Goal: Task Accomplishment & Management: Manage account settings

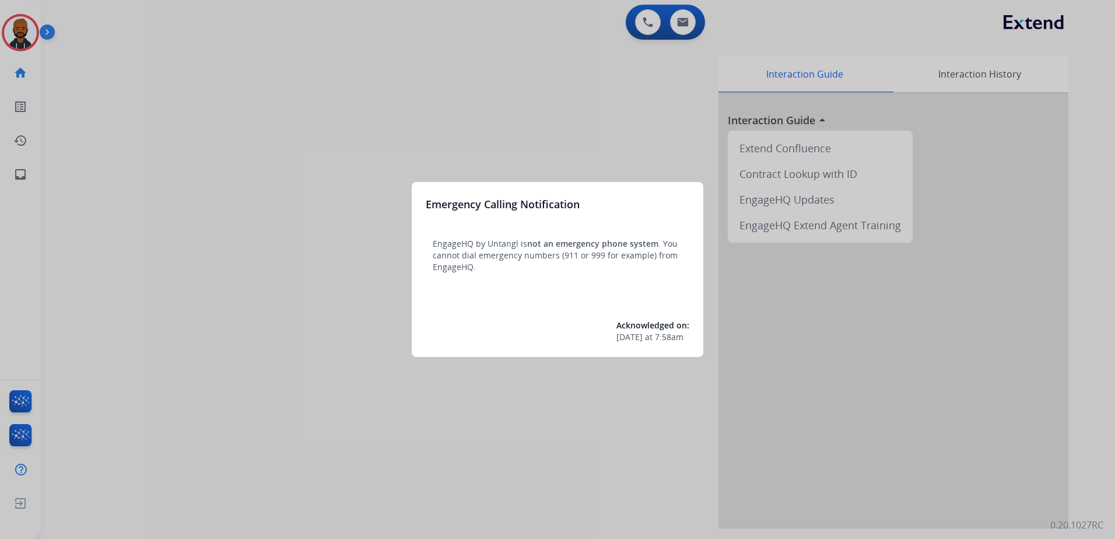
click at [268, 110] on div at bounding box center [557, 269] width 1115 height 539
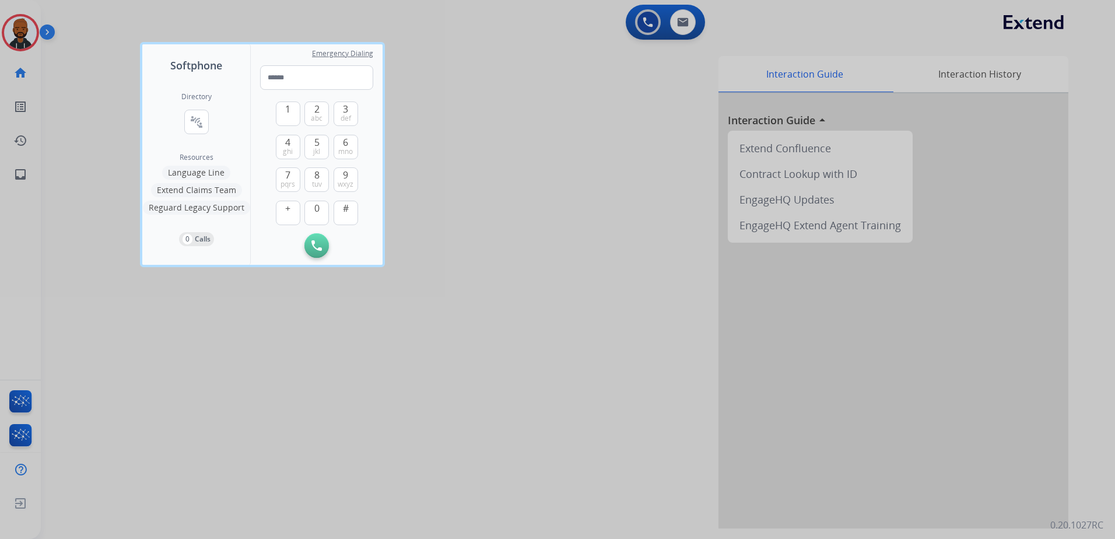
click at [8, 37] on div at bounding box center [557, 269] width 1115 height 539
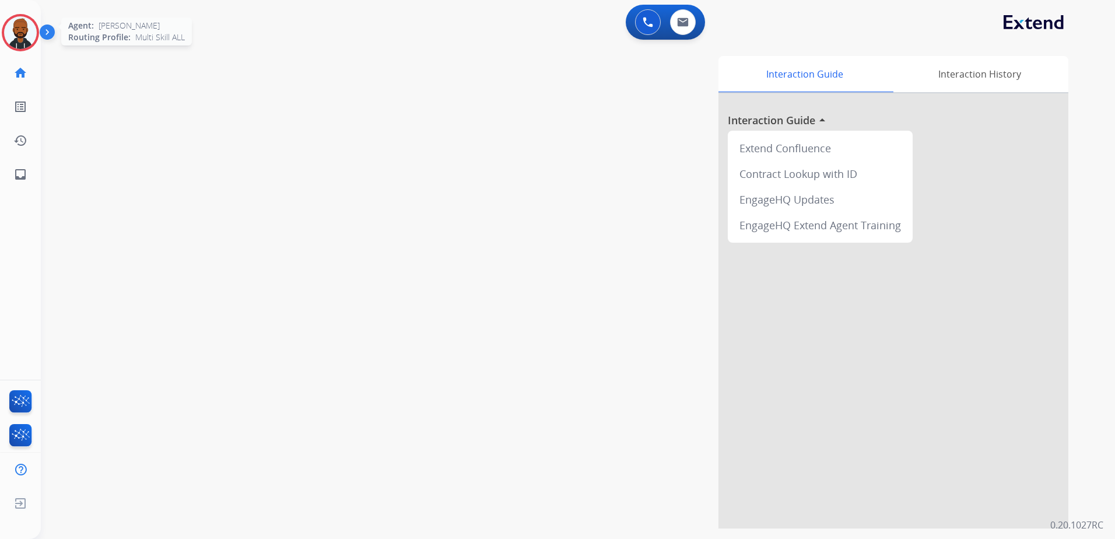
click at [22, 38] on img at bounding box center [20, 32] width 33 height 33
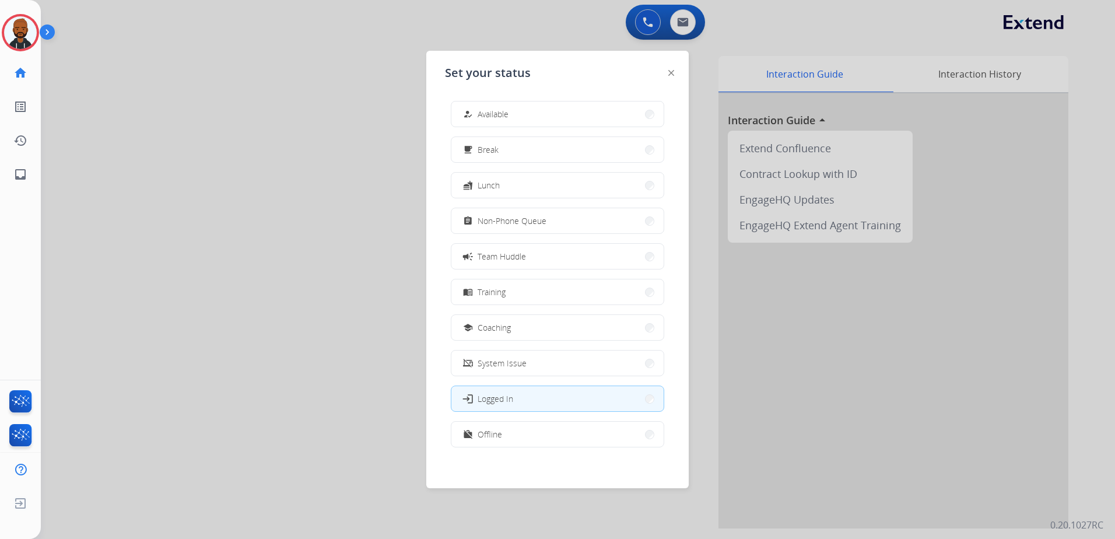
drag, startPoint x: 463, startPoint y: 120, endPoint x: 351, endPoint y: 132, distance: 113.2
click at [0, 538] on app-agent-states "Set your status how_to_reg Available free_breakfast Break fastfood Lunch assign…" at bounding box center [0, 539] width 0 height 0
click at [495, 223] on span "Non-Phone Queue" at bounding box center [512, 221] width 69 height 12
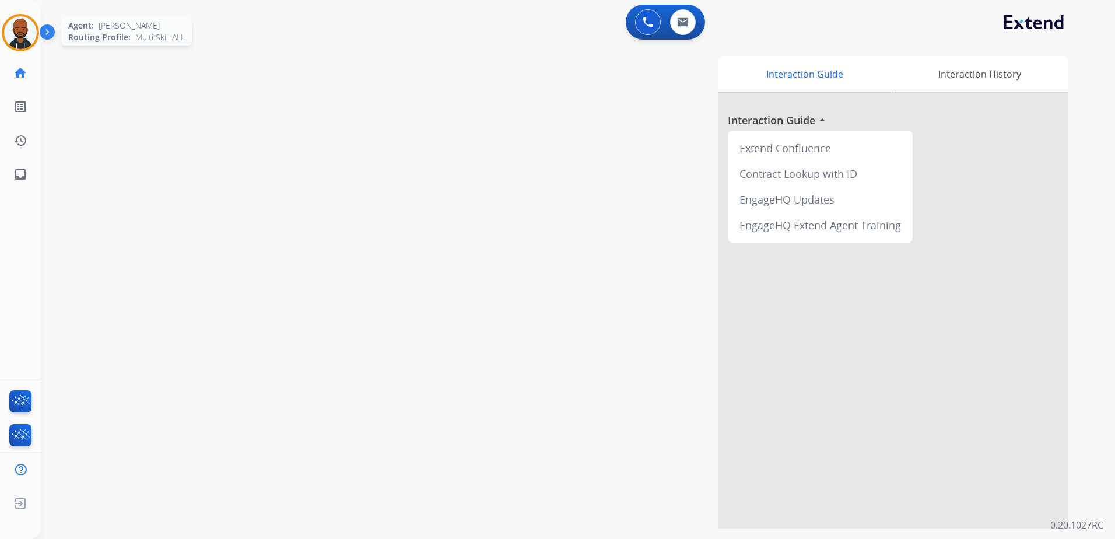
click at [23, 39] on img at bounding box center [20, 32] width 33 height 33
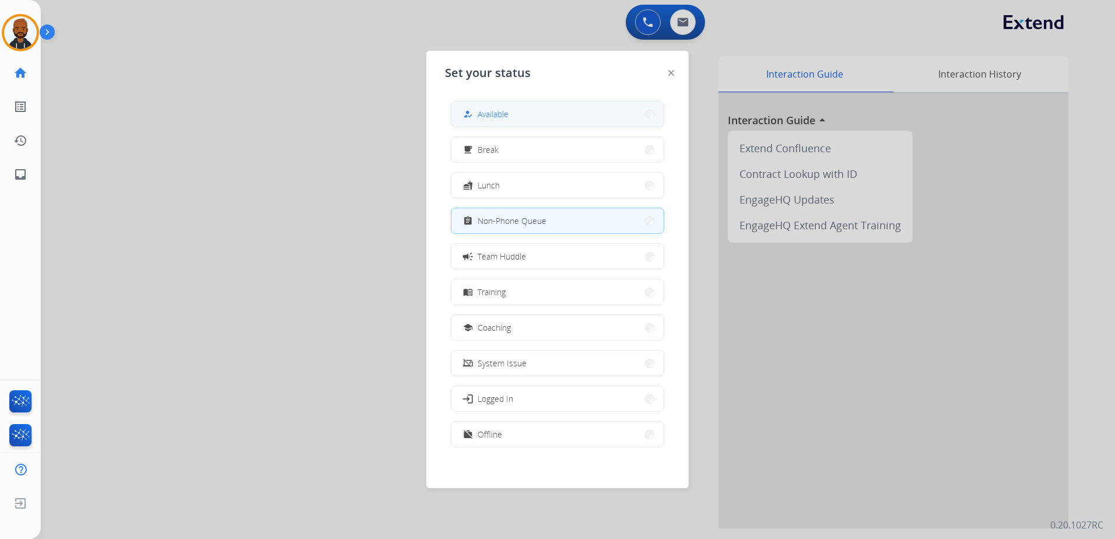
click at [470, 117] on mat-icon "how_to_reg" at bounding box center [468, 114] width 10 height 10
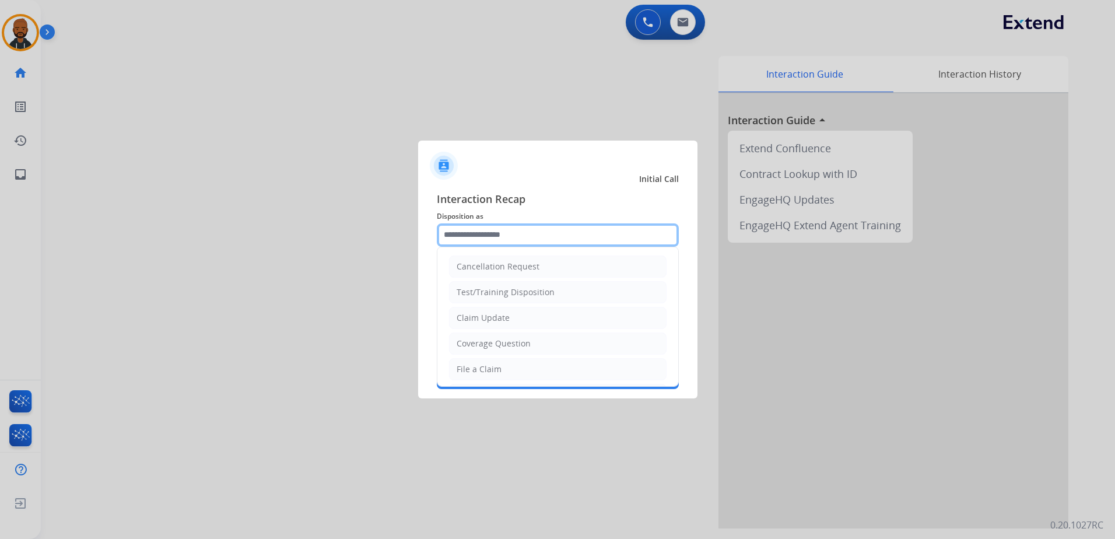
click at [544, 235] on input "text" at bounding box center [558, 234] width 242 height 23
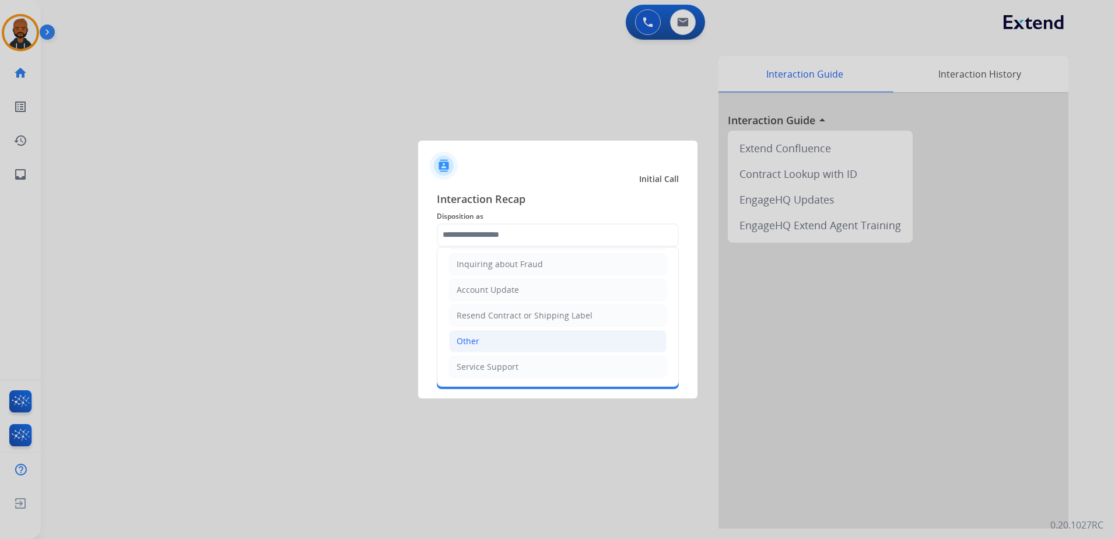
click at [529, 341] on li "Other" at bounding box center [558, 341] width 218 height 22
type input "*****"
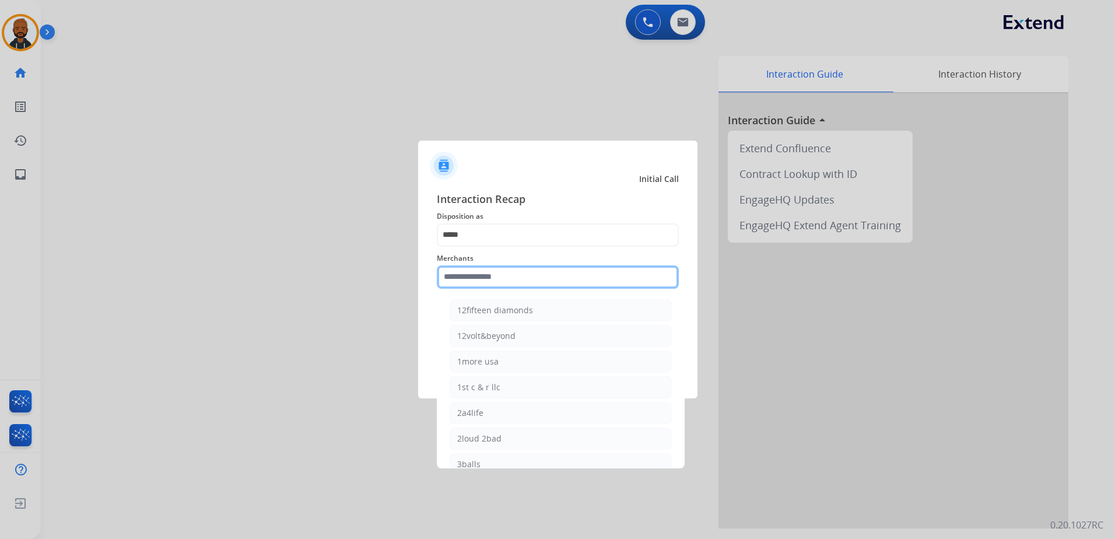
click at [522, 273] on input "text" at bounding box center [558, 276] width 242 height 23
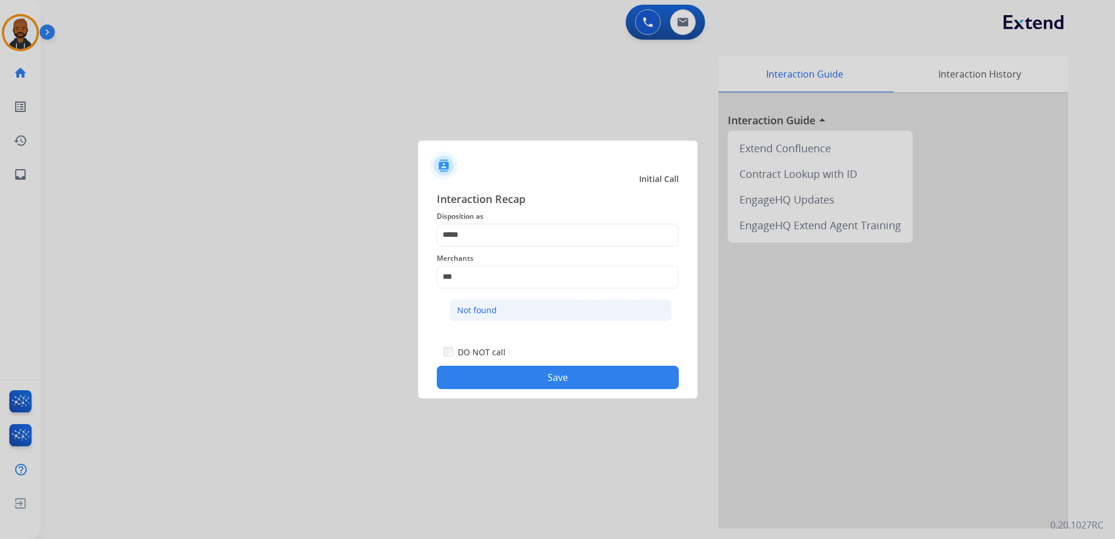
click at [505, 317] on li "Not found" at bounding box center [561, 310] width 222 height 22
type input "*********"
click at [526, 373] on button "Save" at bounding box center [558, 377] width 242 height 23
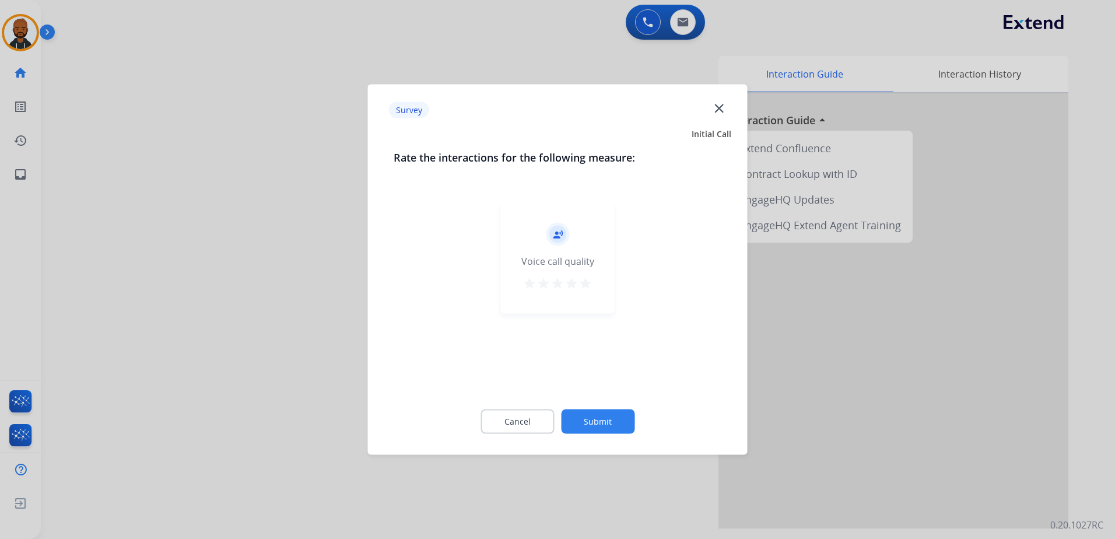
click at [586, 292] on button "star" at bounding box center [586, 286] width 14 height 18
click at [602, 415] on button "Submit" at bounding box center [598, 422] width 74 height 25
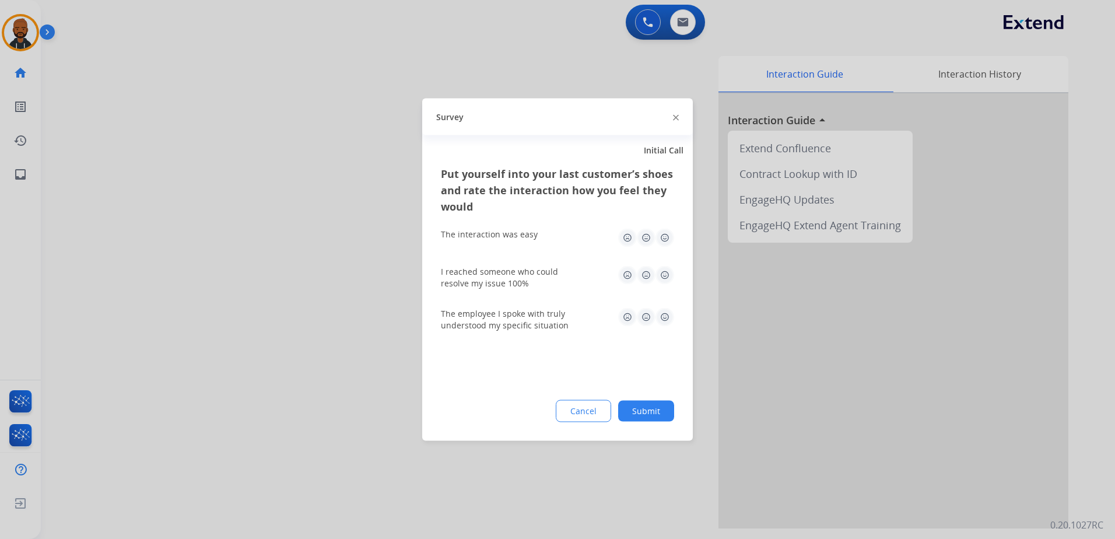
click at [662, 238] on img at bounding box center [665, 238] width 19 height 19
click at [661, 285] on div "I reached someone who could resolve my issue 100%" at bounding box center [557, 277] width 233 height 23
click at [663, 277] on img at bounding box center [665, 275] width 19 height 19
click at [663, 317] on img at bounding box center [665, 317] width 19 height 19
click at [641, 405] on button "Submit" at bounding box center [646, 411] width 56 height 21
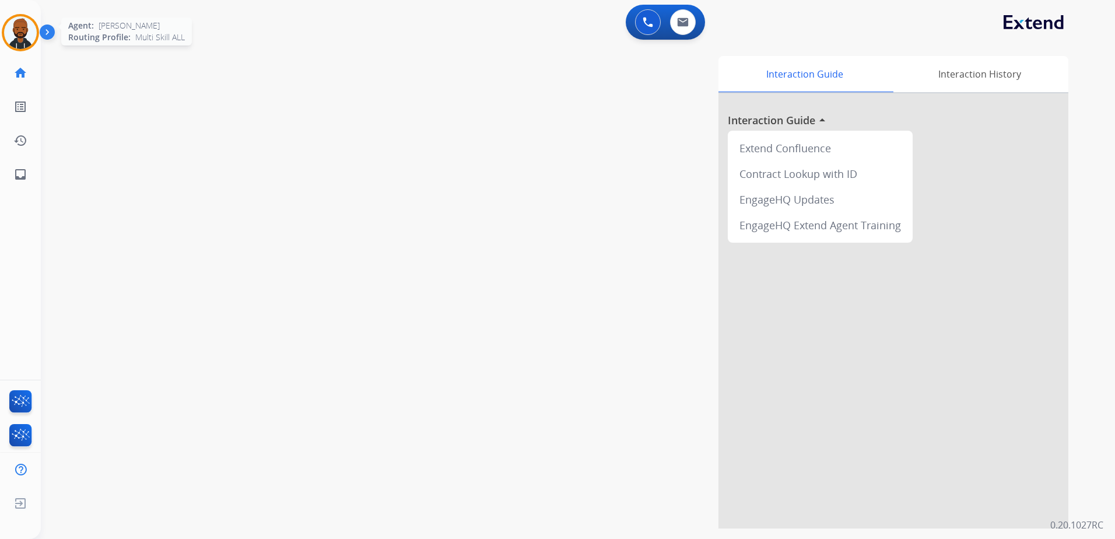
click at [33, 41] on img at bounding box center [20, 32] width 33 height 33
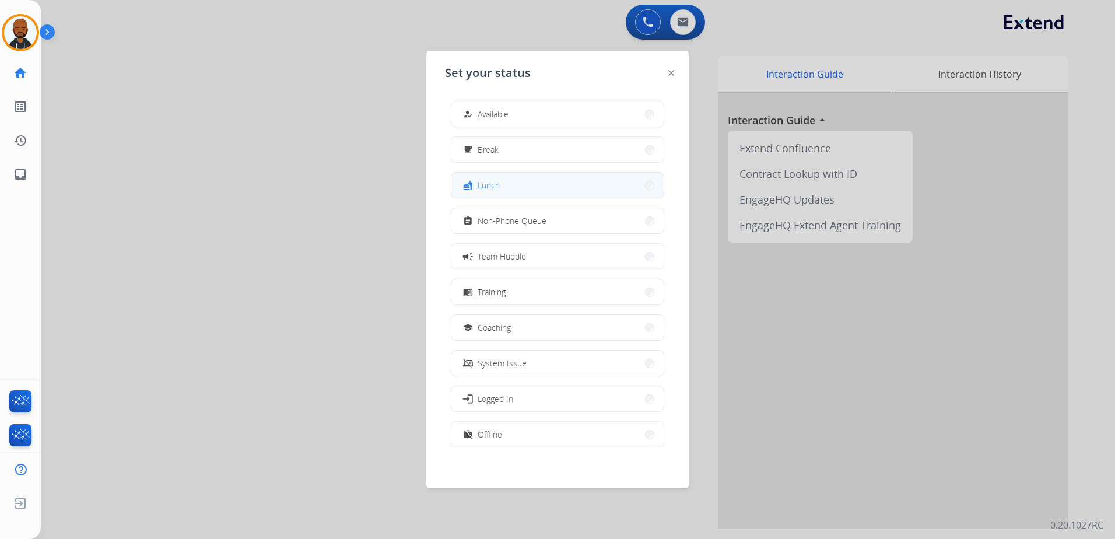
click at [483, 177] on button "fastfood Lunch" at bounding box center [558, 185] width 212 height 25
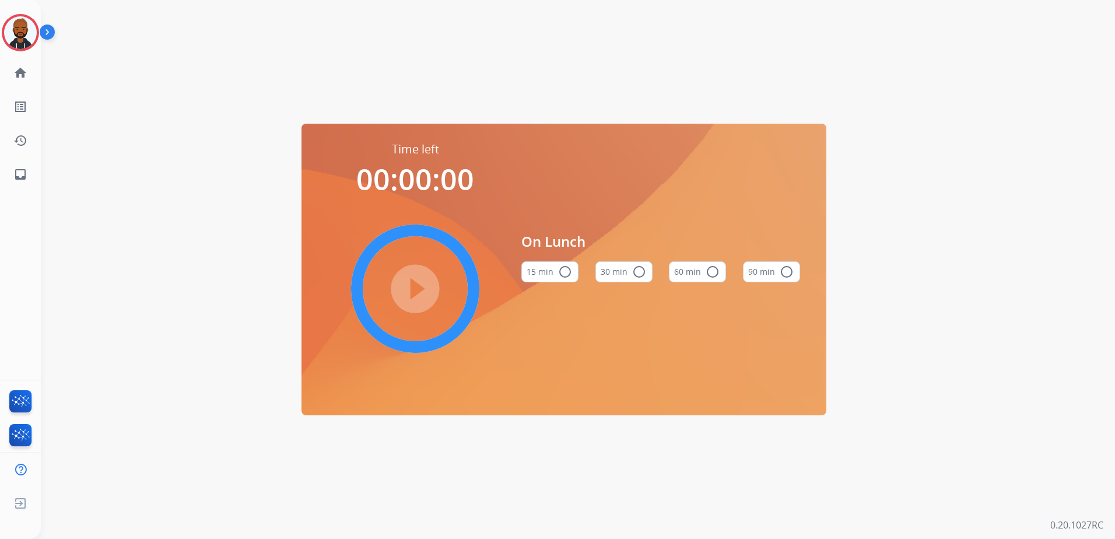
click at [701, 274] on button "60 min radio_button_unchecked" at bounding box center [697, 271] width 57 height 21
click at [417, 284] on mat-icon "play_circle_filled" at bounding box center [415, 289] width 14 height 14
